Goal: Transaction & Acquisition: Purchase product/service

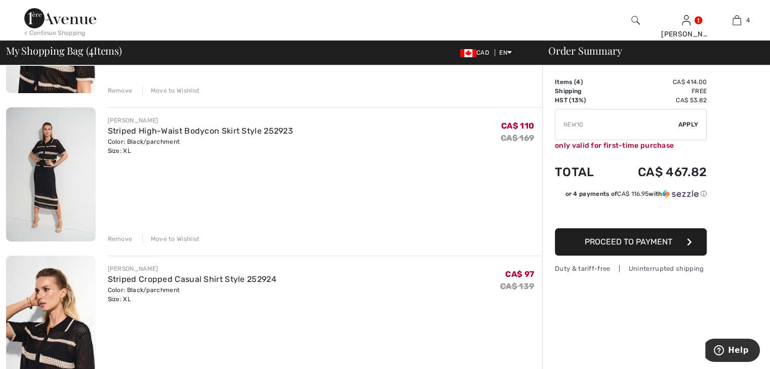
scroll to position [203, 0]
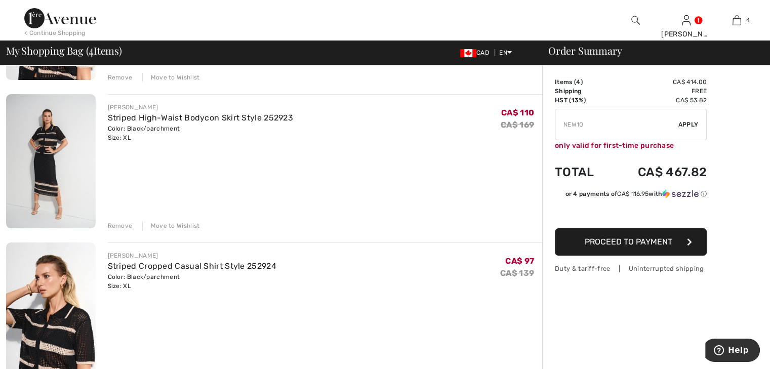
click at [120, 226] on div "Remove" at bounding box center [120, 225] width 25 height 9
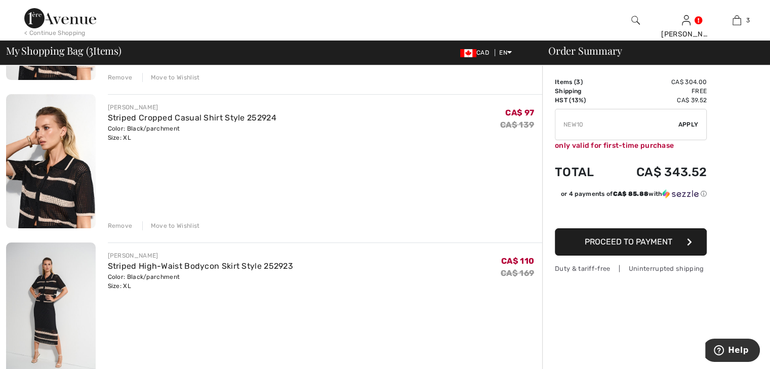
click at [119, 226] on div "Remove" at bounding box center [120, 225] width 25 height 9
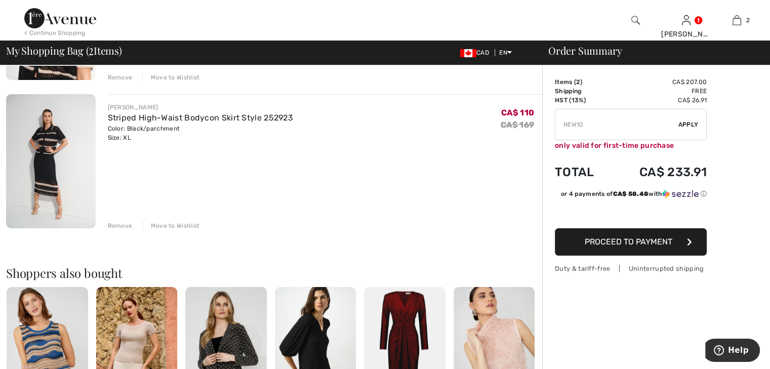
click at [116, 223] on div "Remove" at bounding box center [120, 225] width 25 height 9
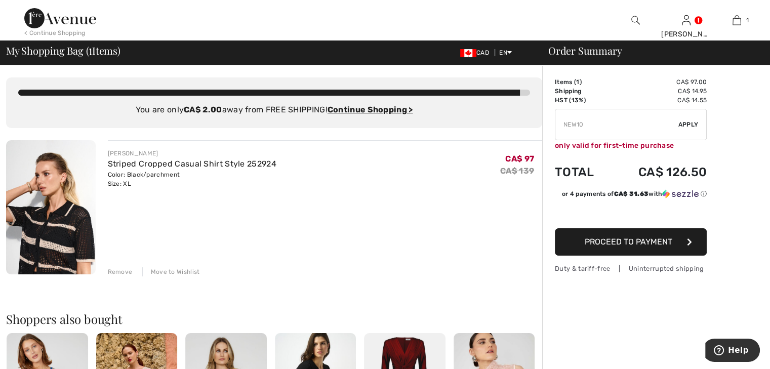
type input "NEW10"
type input "NEW15"
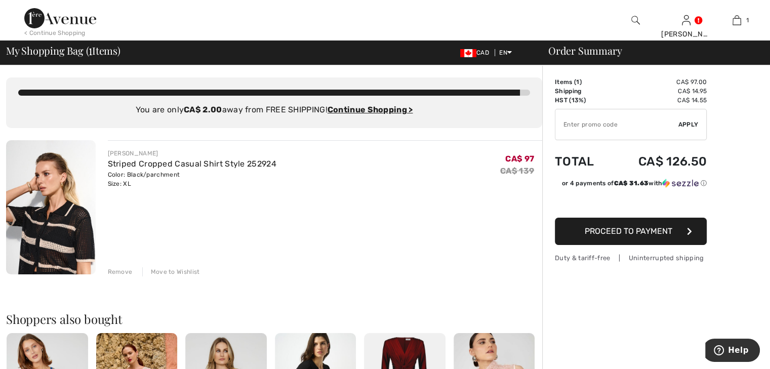
type input "NEW15"
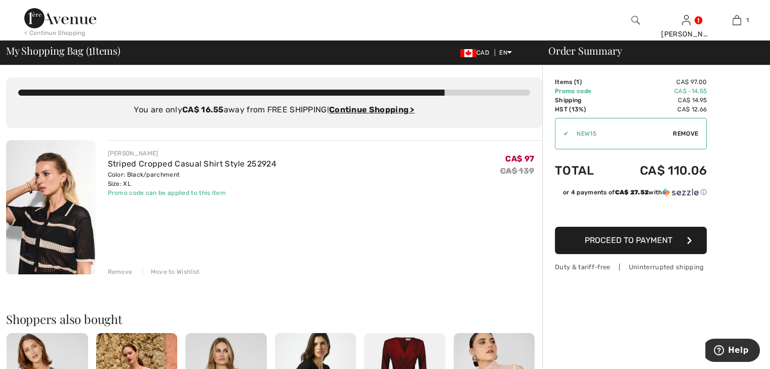
click at [631, 20] on div at bounding box center [635, 20] width 51 height 41
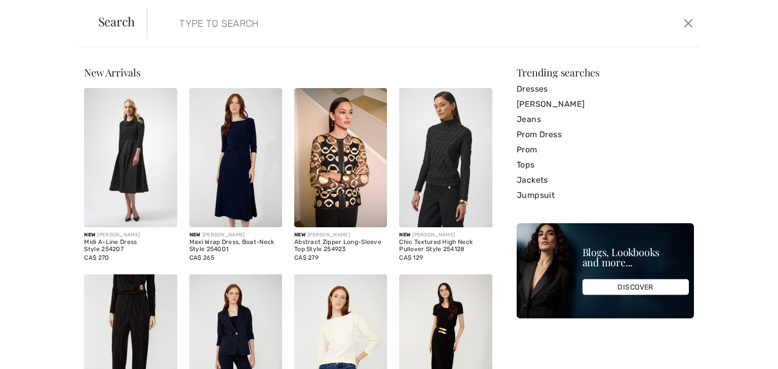
click at [273, 32] on input "search" at bounding box center [363, 23] width 382 height 30
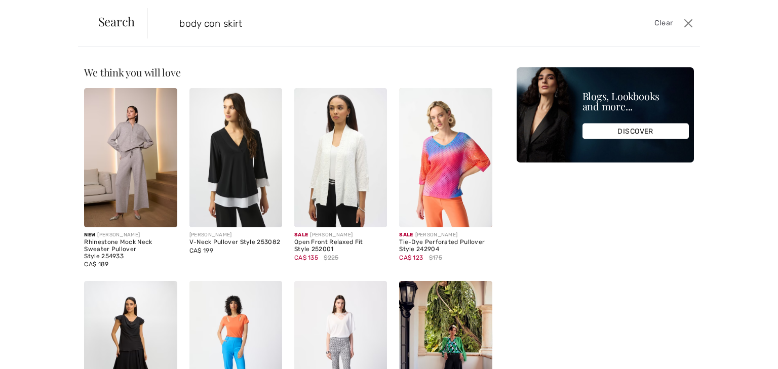
type input "body con skirt"
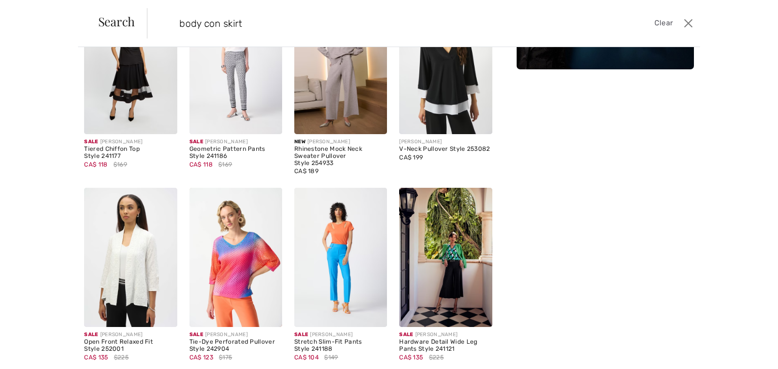
scroll to position [101, 0]
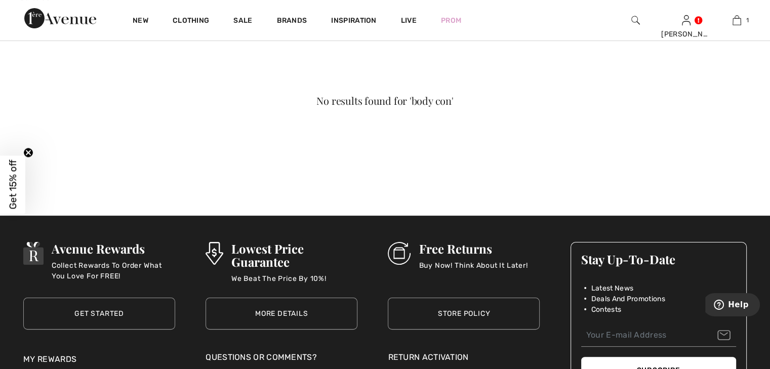
scroll to position [51, 0]
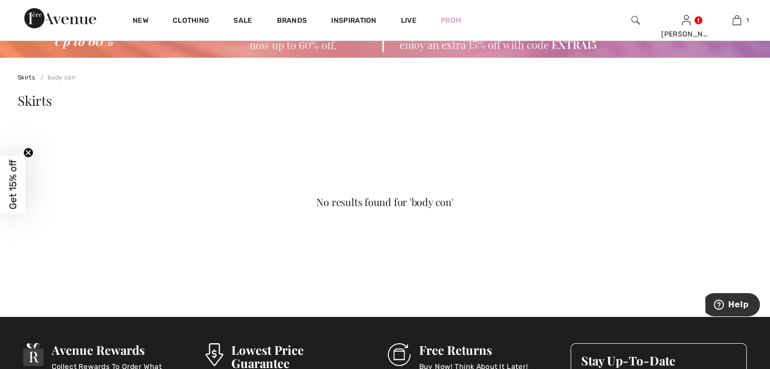
click at [60, 76] on link "body con" at bounding box center [55, 77] width 39 height 7
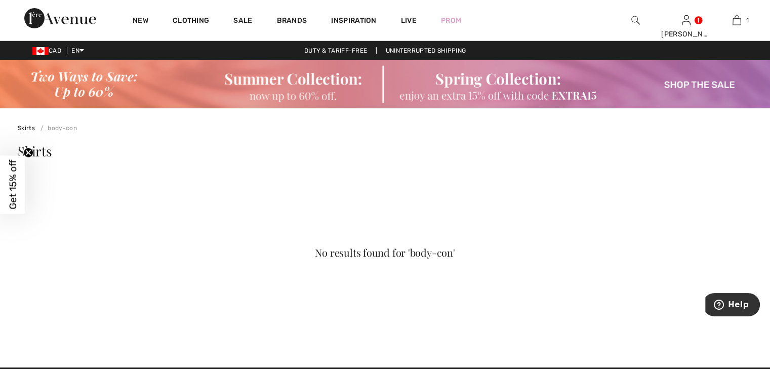
click at [28, 150] on circle "Close teaser" at bounding box center [29, 153] width 10 height 10
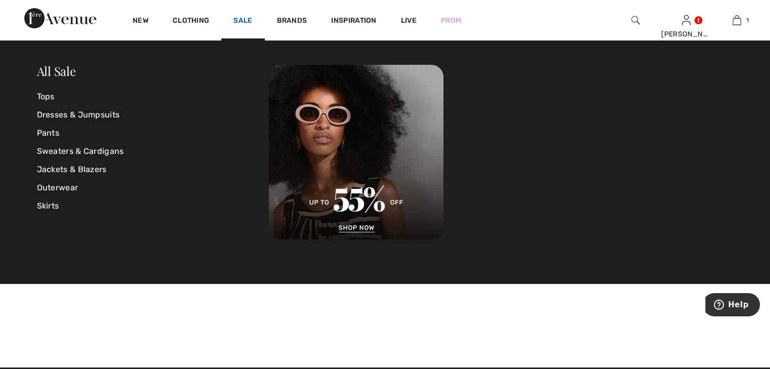
click at [247, 19] on link "Sale" at bounding box center [242, 21] width 19 height 11
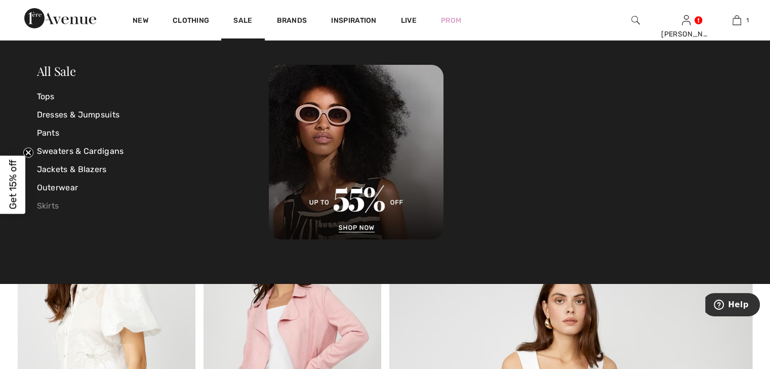
click at [50, 203] on link "Skirts" at bounding box center [153, 206] width 232 height 18
click at [49, 205] on link "Skirts" at bounding box center [153, 206] width 232 height 18
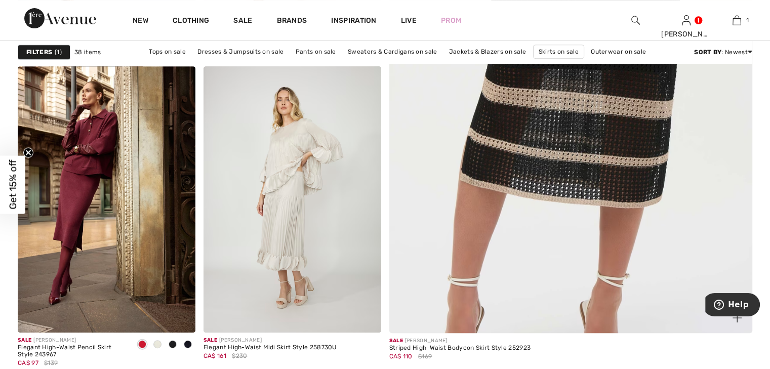
scroll to position [456, 0]
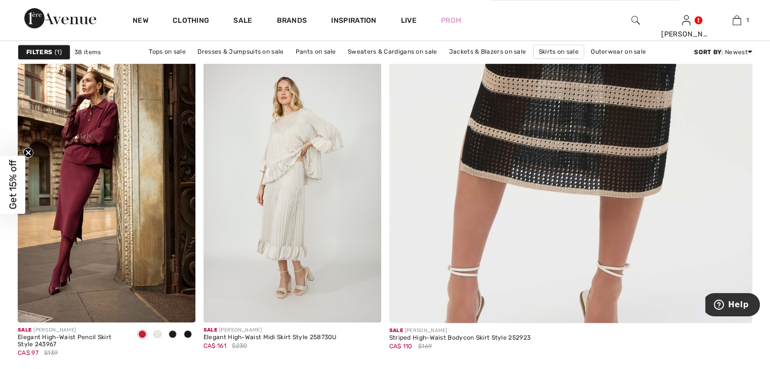
click at [513, 161] on img at bounding box center [571, 69] width 436 height 654
click at [508, 162] on img at bounding box center [571, 69] width 436 height 654
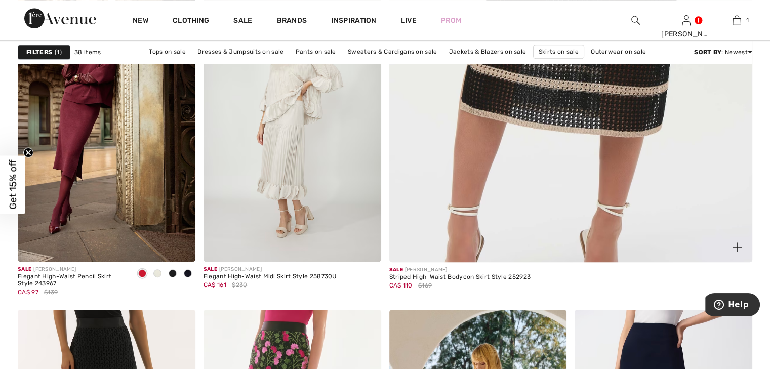
scroll to position [608, 0]
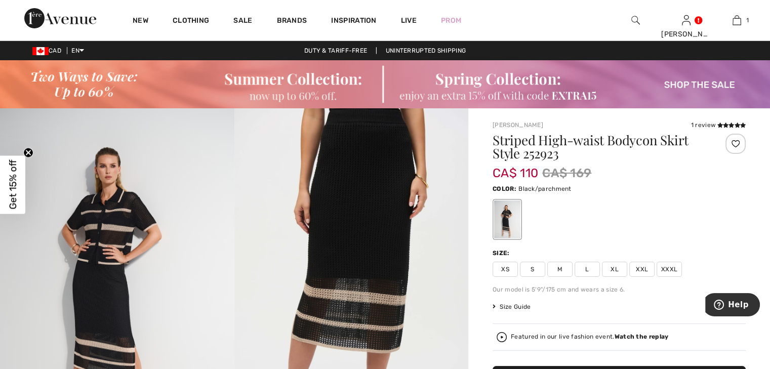
click at [614, 270] on span "XL" at bounding box center [614, 269] width 25 height 15
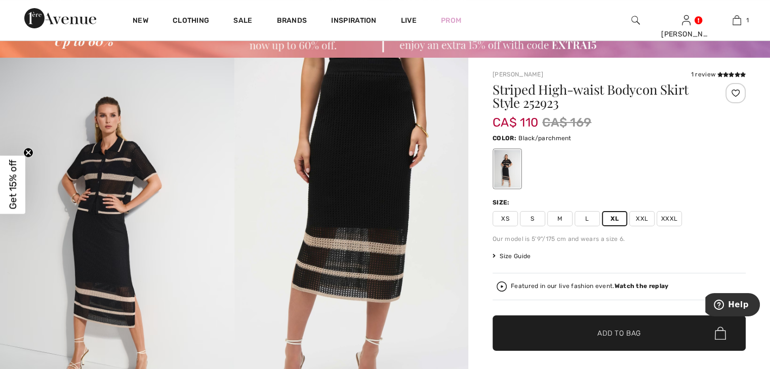
scroll to position [101, 0]
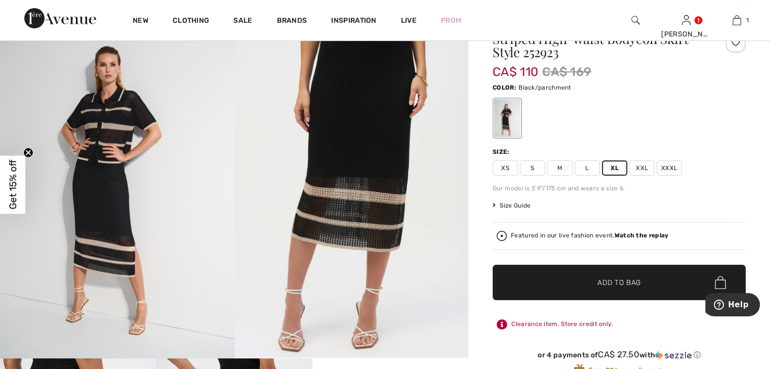
click at [628, 281] on span "Add to Bag" at bounding box center [620, 283] width 44 height 11
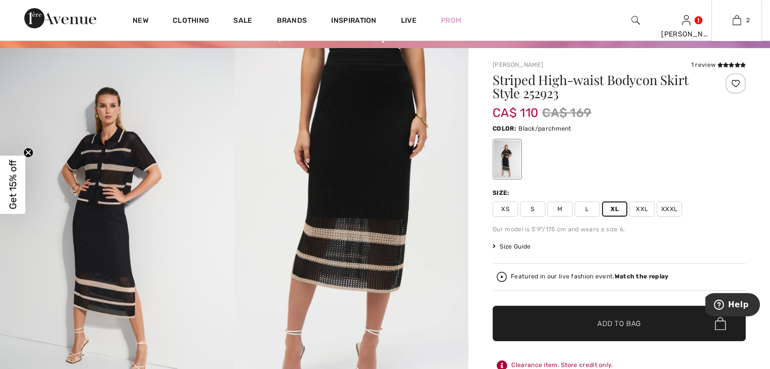
scroll to position [51, 0]
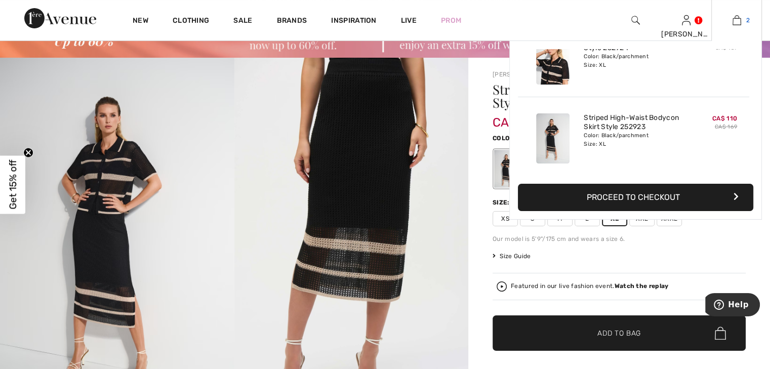
click at [738, 21] on img at bounding box center [737, 20] width 9 height 12
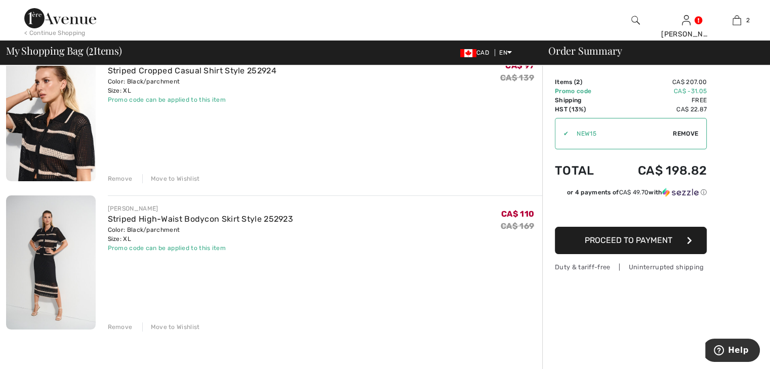
scroll to position [152, 0]
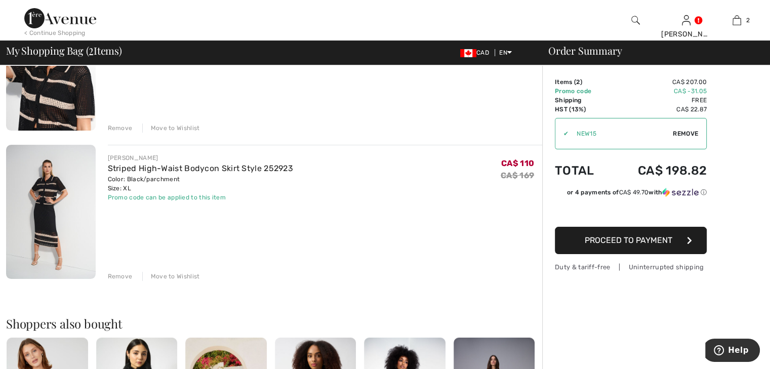
click at [556, 130] on div "✔ Apply Remove" at bounding box center [631, 133] width 152 height 31
click at [678, 134] on span "Remove" at bounding box center [685, 133] width 25 height 9
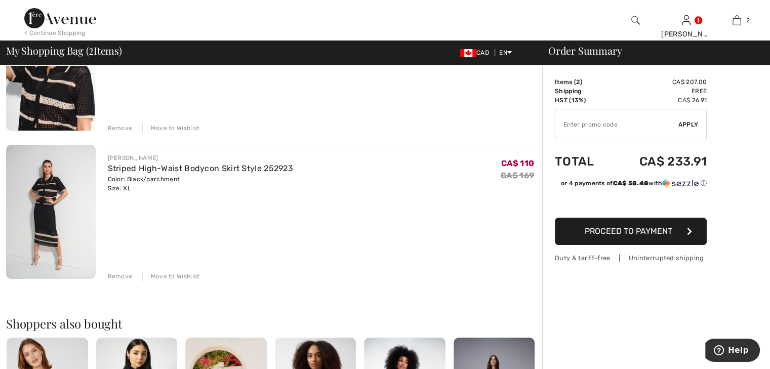
click at [606, 124] on input "TEXT" at bounding box center [617, 124] width 123 height 30
type input "EXTRA15"
click at [691, 123] on span "Apply" at bounding box center [689, 124] width 20 height 9
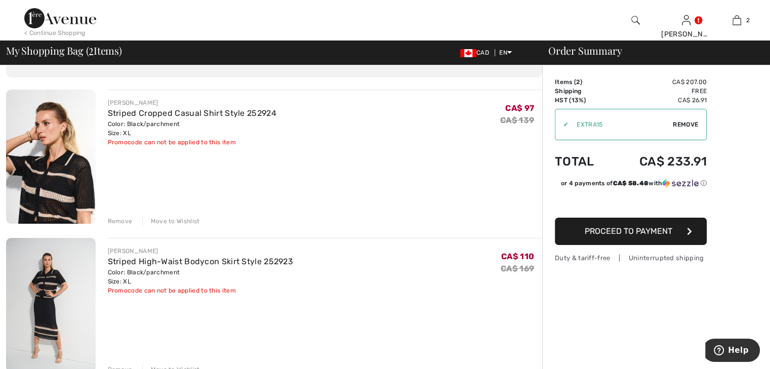
scroll to position [51, 0]
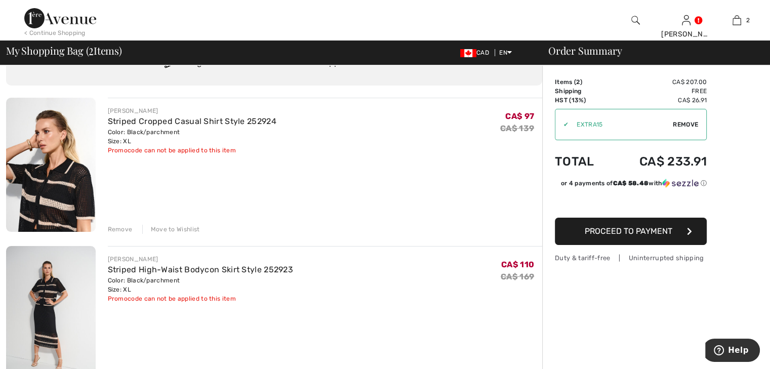
click at [674, 120] on span "Remove" at bounding box center [685, 124] width 25 height 9
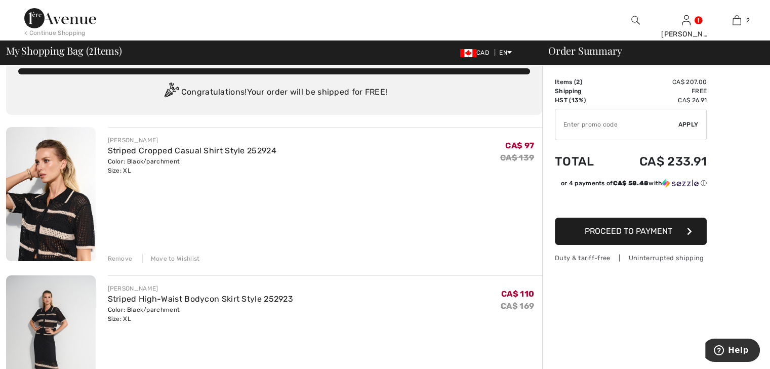
scroll to position [0, 0]
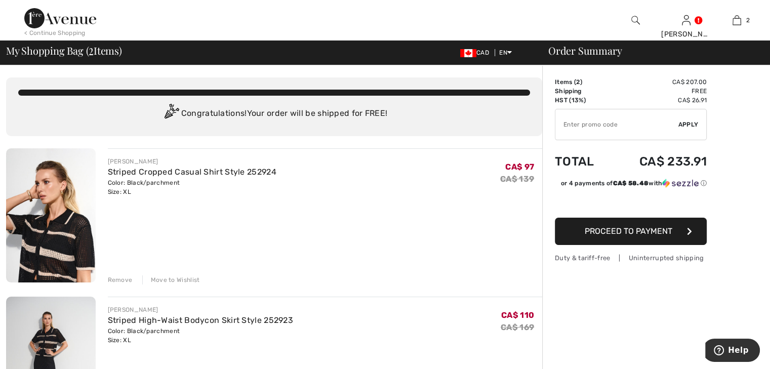
click at [622, 124] on input "TEXT" at bounding box center [617, 124] width 123 height 30
click at [595, 126] on input "TEXT" at bounding box center [617, 124] width 123 height 30
click at [612, 126] on input "TEXT" at bounding box center [617, 124] width 123 height 30
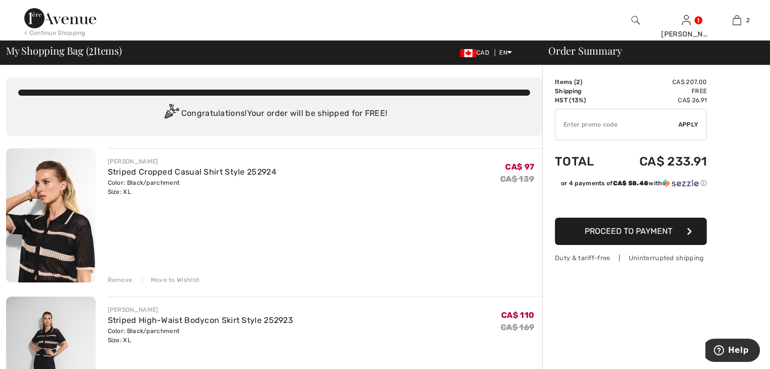
click at [612, 126] on input "TEXT" at bounding box center [617, 124] width 123 height 30
type input "EXTRA15"
click at [682, 126] on span "Apply" at bounding box center [689, 124] width 20 height 9
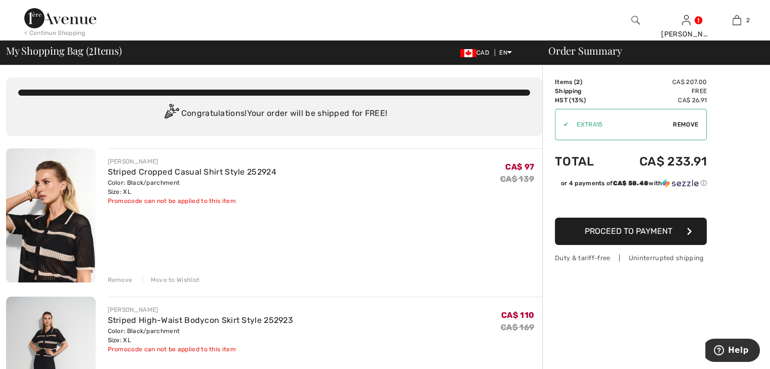
click at [687, 123] on span "Remove" at bounding box center [685, 124] width 25 height 9
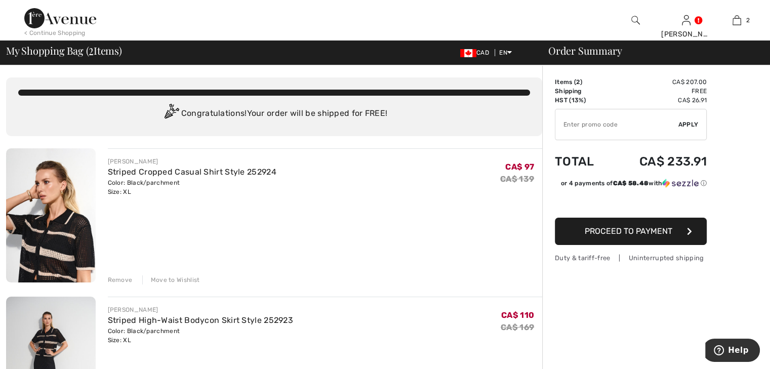
click at [571, 126] on input "TEXT" at bounding box center [617, 124] width 123 height 30
drag, startPoint x: 571, startPoint y: 125, endPoint x: 581, endPoint y: 144, distance: 21.3
click at [581, 144] on tbody "Items ( 2 ) CA$ 207.00 Promo code CA$ 0.00 Shipping Free HST (13%) CA$ 26.91 Ta…" at bounding box center [631, 134] width 152 height 114
type input "NEW15"
click at [685, 119] on div "✔ Apply Remove" at bounding box center [631, 124] width 152 height 31
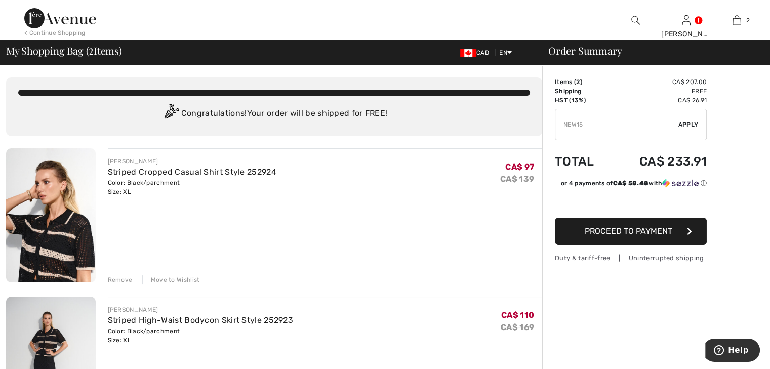
click at [684, 125] on span "Apply" at bounding box center [689, 124] width 20 height 9
